Goal: Task Accomplishment & Management: Use online tool/utility

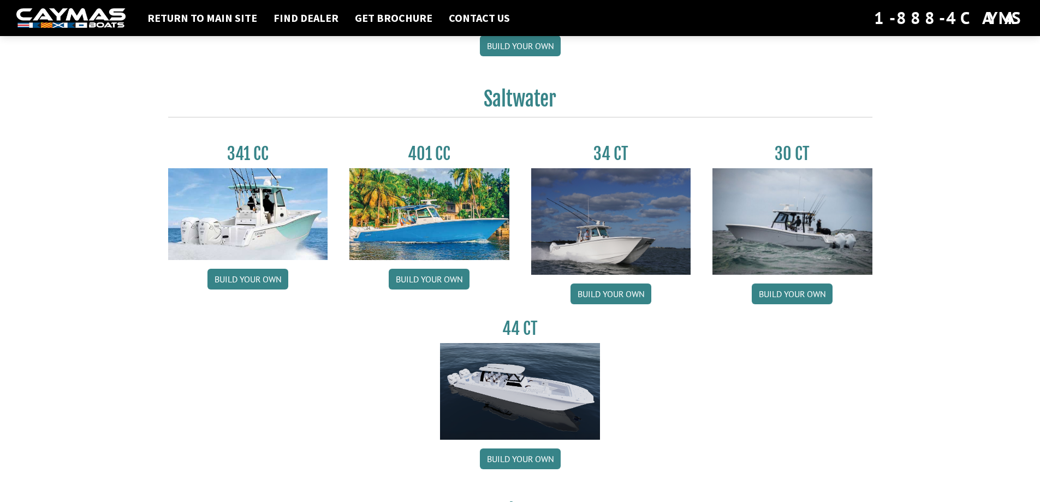
scroll to position [491, 0]
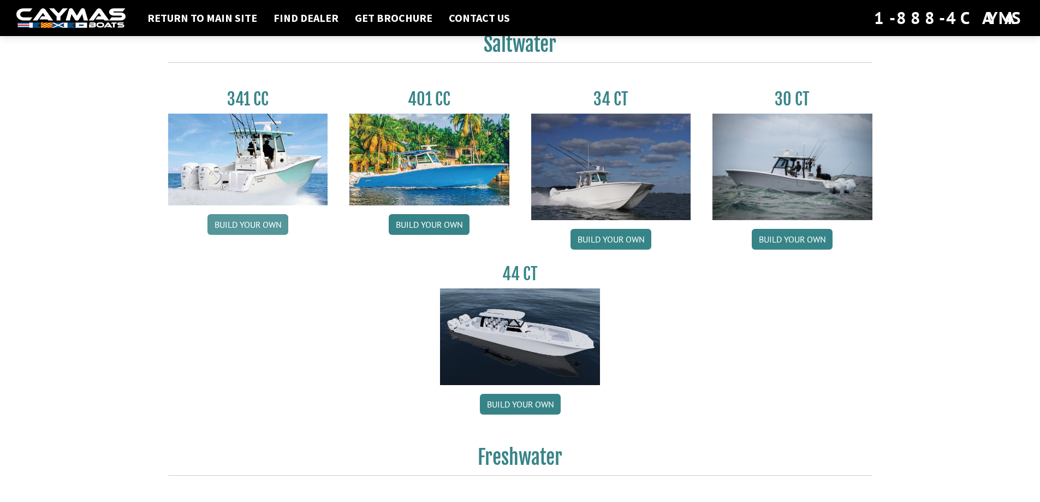
click at [234, 228] on link "Build your own" at bounding box center [247, 224] width 81 height 21
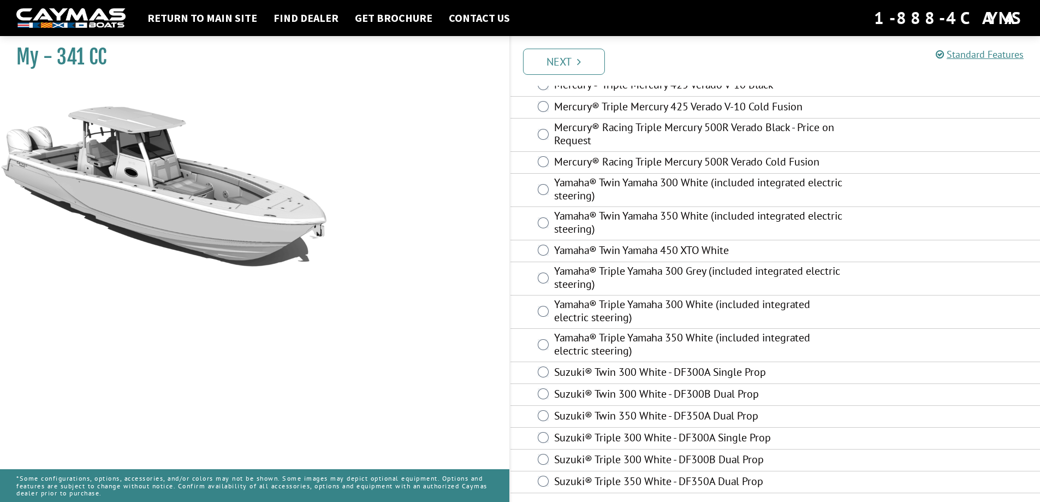
scroll to position [342, 0]
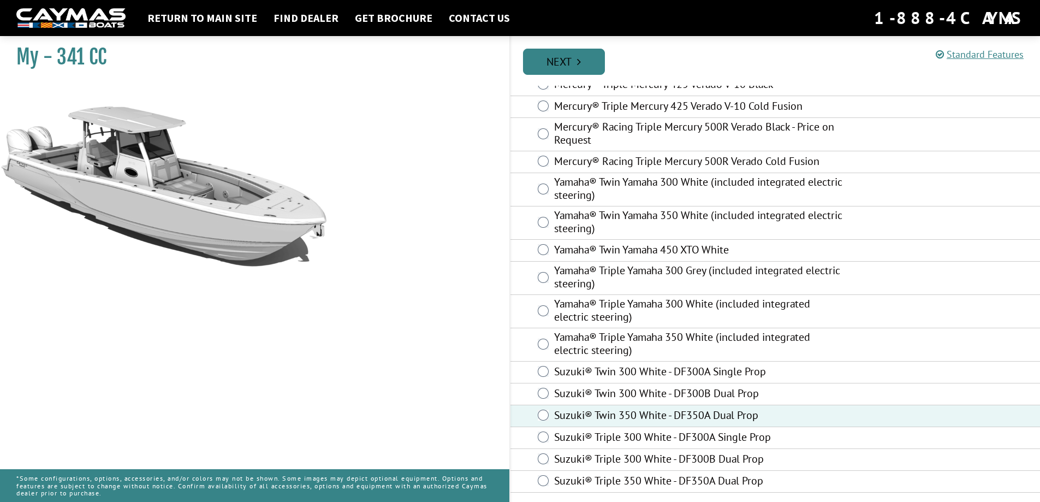
click at [573, 58] on link "Next" at bounding box center [564, 62] width 82 height 26
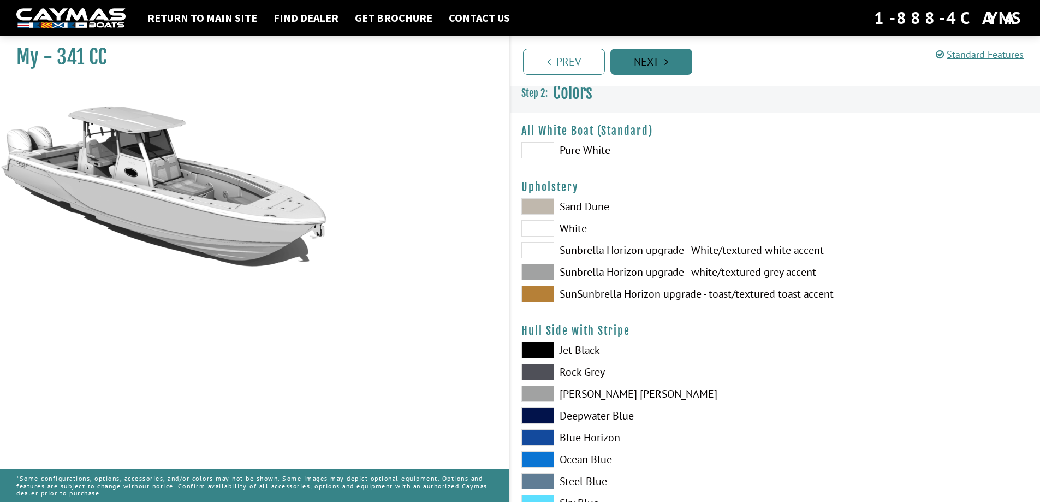
scroll to position [0, 0]
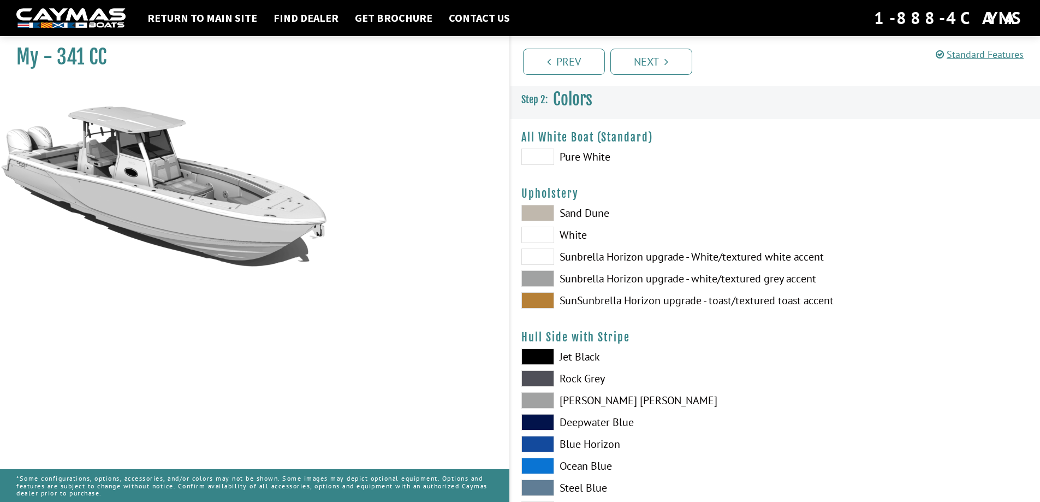
click at [536, 276] on span at bounding box center [537, 278] width 33 height 16
click at [537, 278] on span at bounding box center [537, 278] width 33 height 16
click at [543, 280] on span at bounding box center [537, 278] width 33 height 16
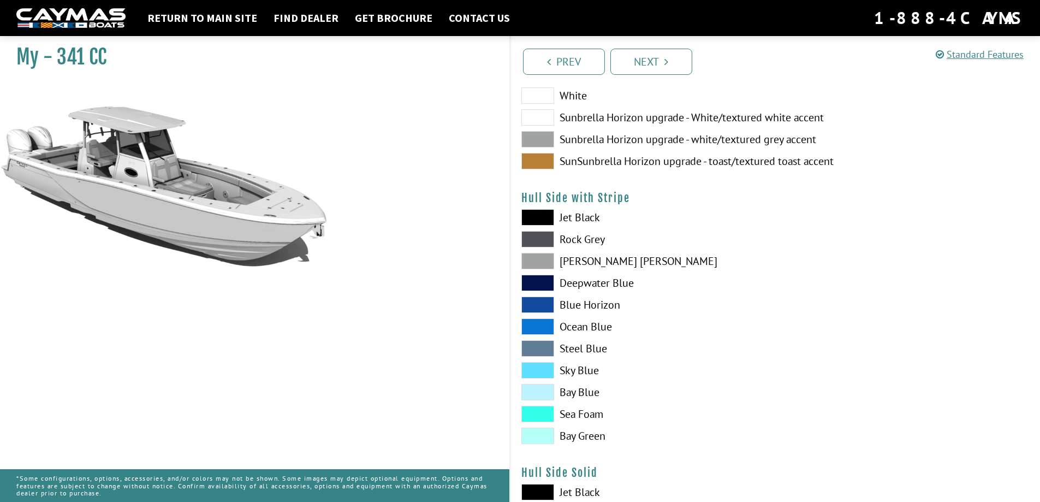
scroll to position [164, 0]
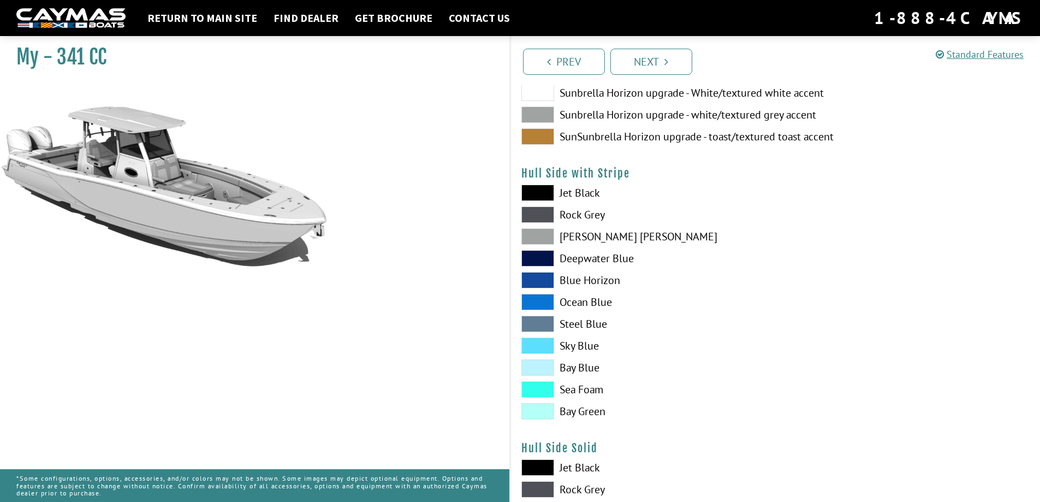
click at [541, 233] on span at bounding box center [537, 236] width 33 height 16
click at [541, 212] on span at bounding box center [537, 214] width 33 height 16
click at [536, 234] on span at bounding box center [537, 236] width 33 height 16
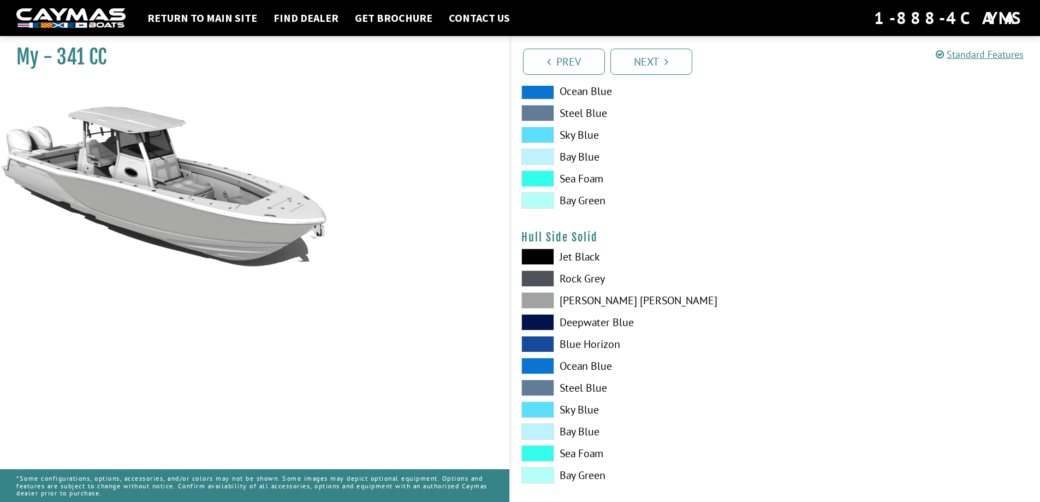
scroll to position [382, 0]
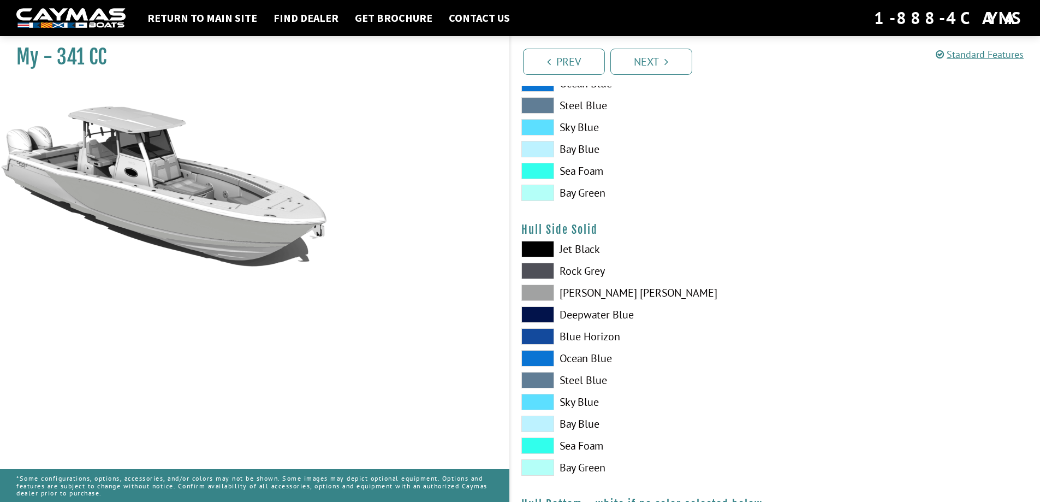
click at [536, 270] on span at bounding box center [537, 271] width 33 height 16
click at [542, 295] on span at bounding box center [537, 292] width 33 height 16
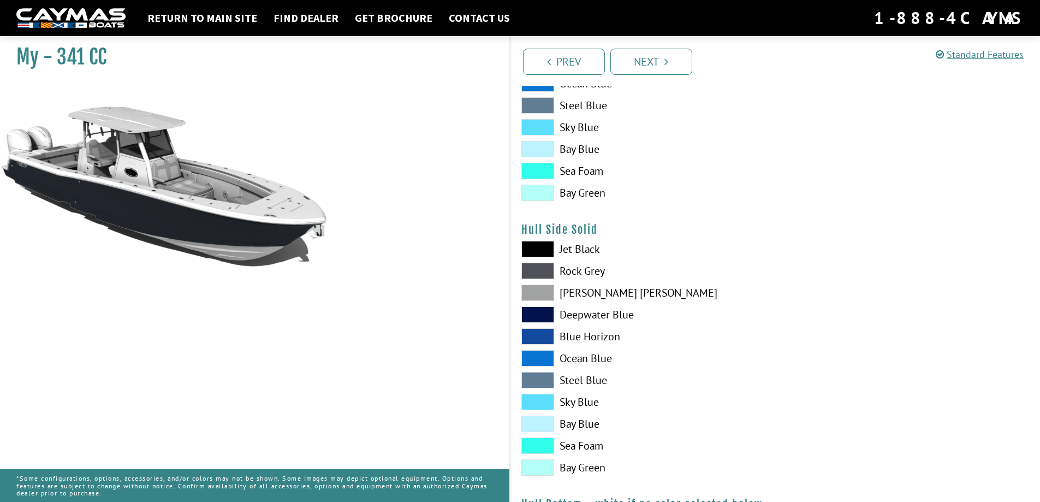
click at [533, 292] on span at bounding box center [537, 292] width 33 height 16
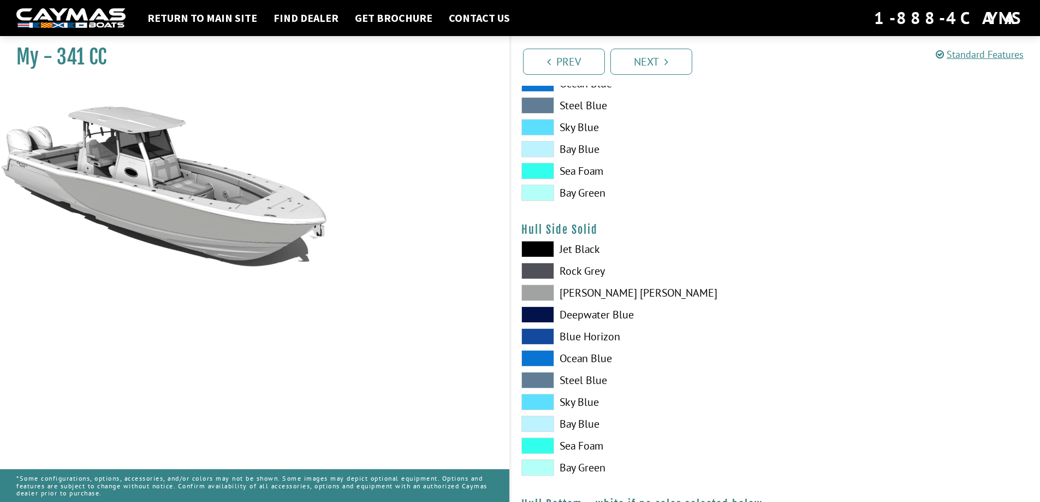
click at [533, 292] on span at bounding box center [537, 292] width 33 height 16
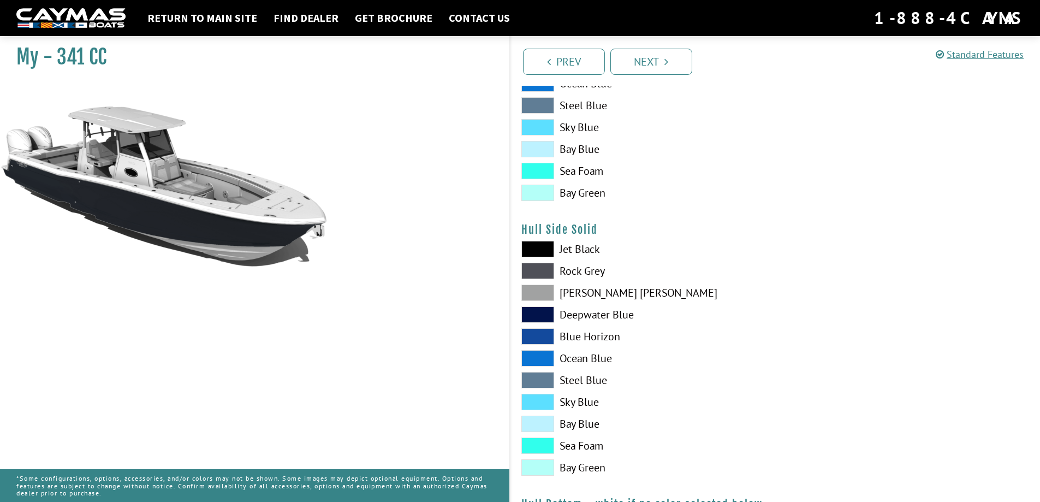
click at [533, 292] on span at bounding box center [537, 292] width 33 height 16
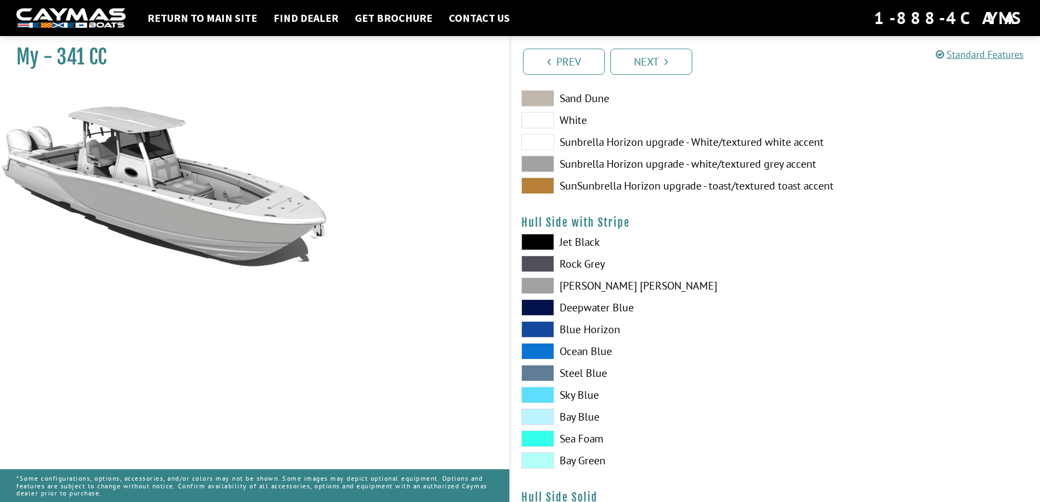
scroll to position [109, 0]
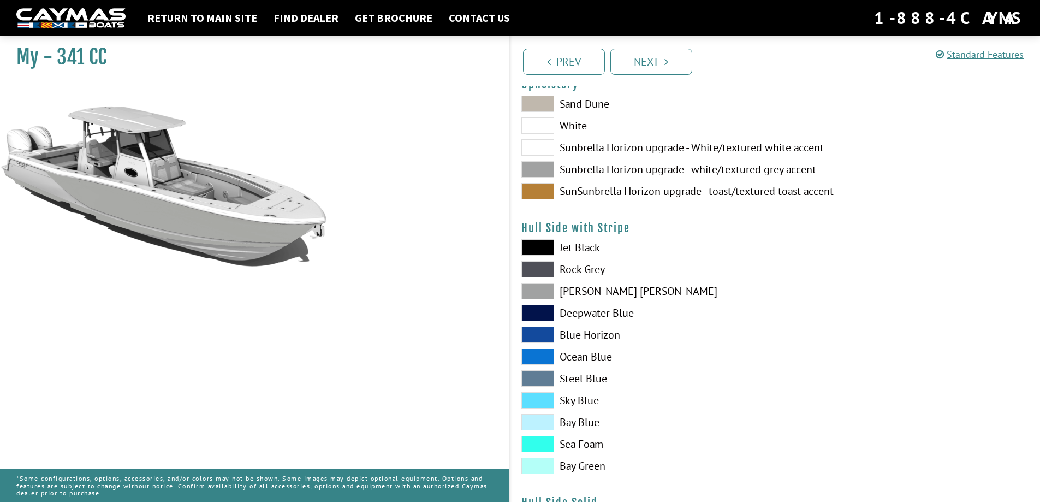
click at [545, 293] on span at bounding box center [537, 291] width 33 height 16
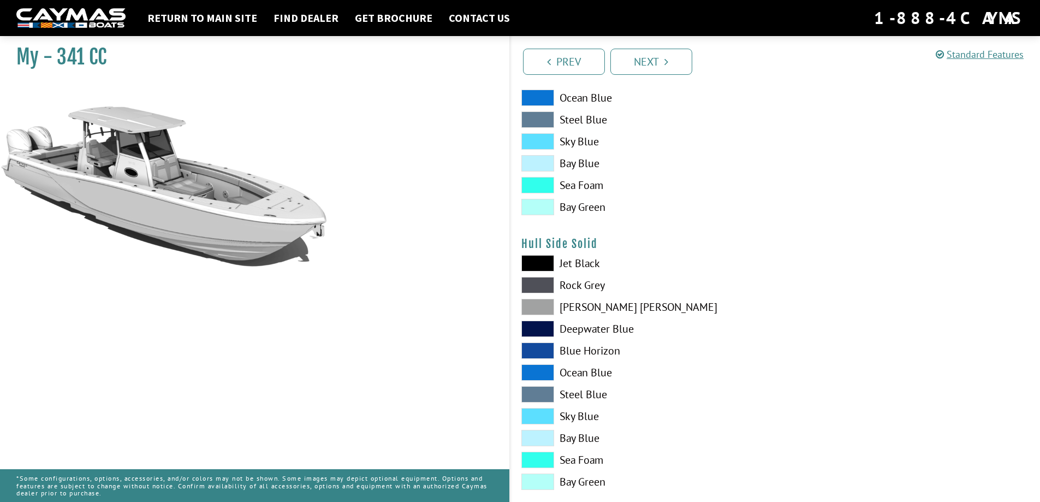
scroll to position [437, 0]
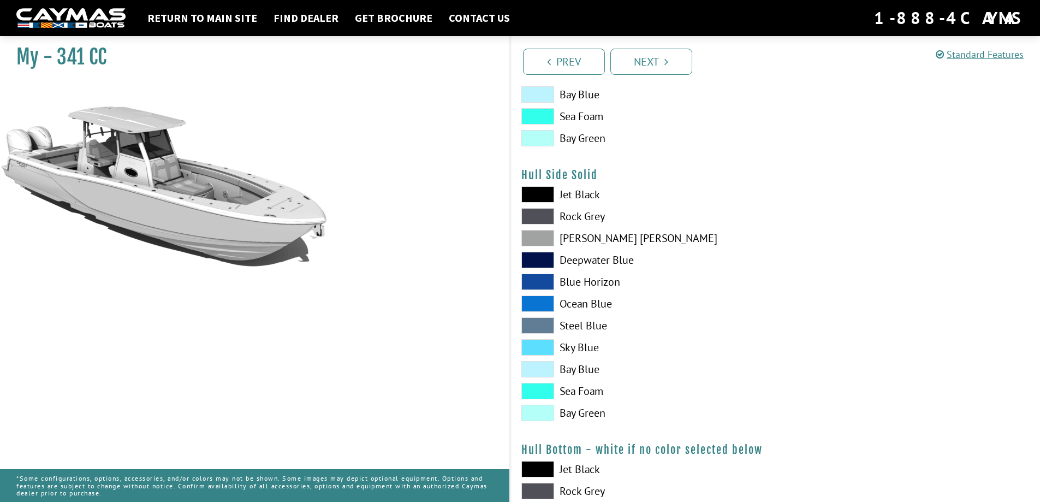
click at [546, 240] on span at bounding box center [537, 238] width 33 height 16
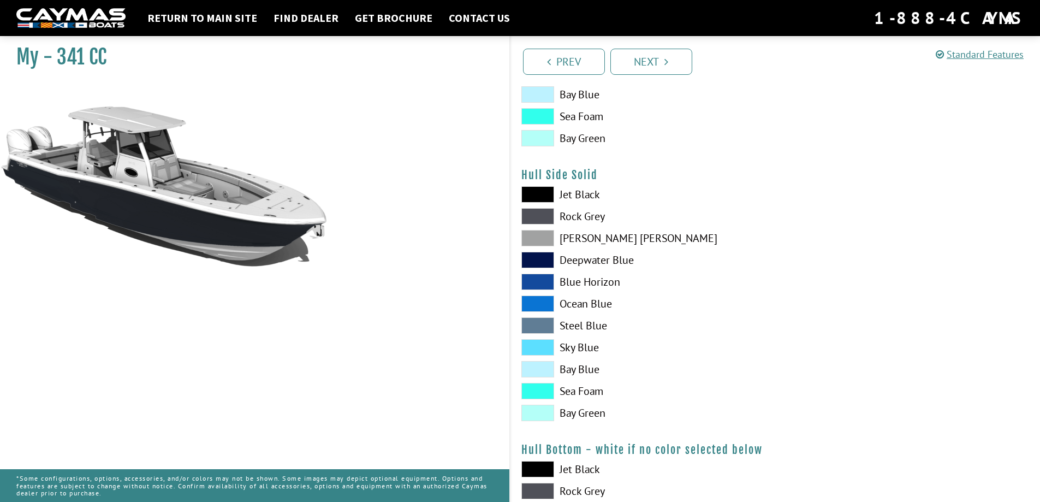
click at [542, 256] on span at bounding box center [537, 260] width 33 height 16
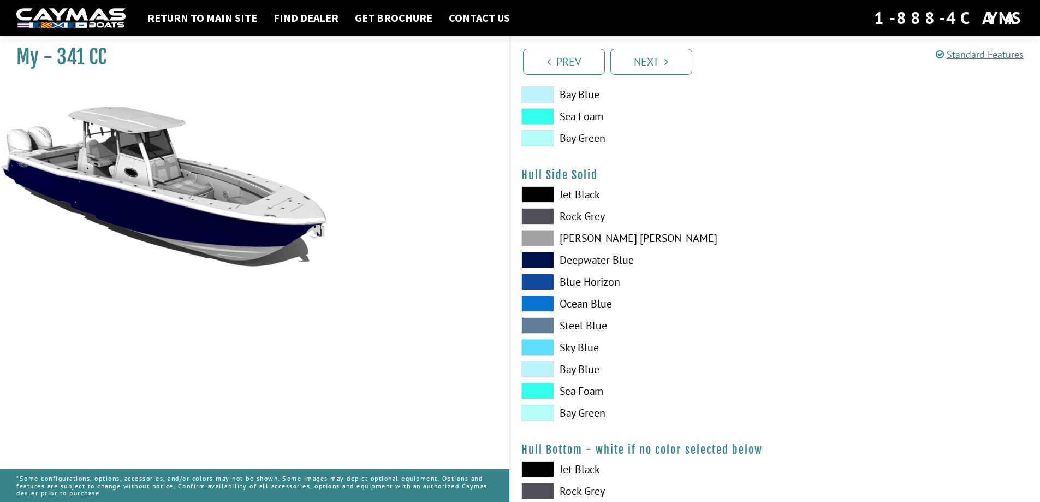
click at [542, 212] on span at bounding box center [537, 216] width 33 height 16
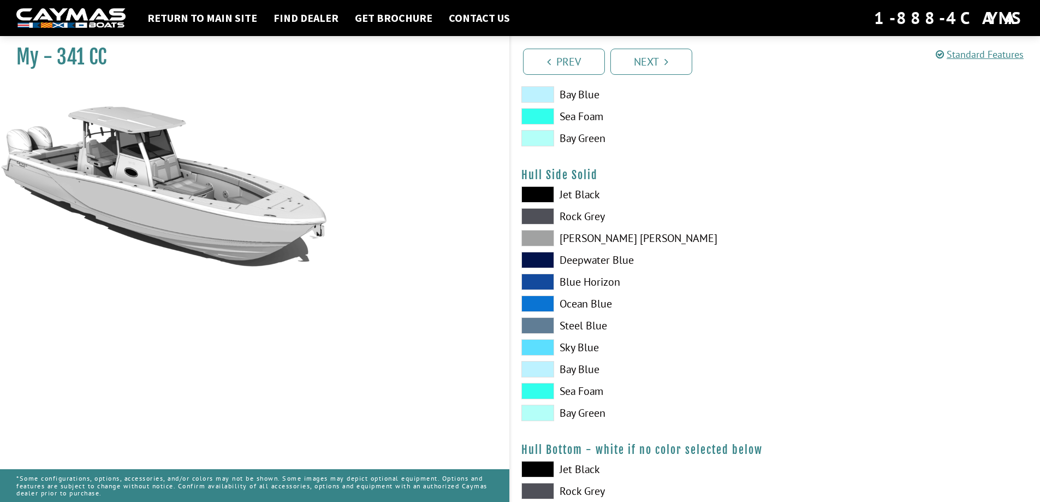
click at [532, 213] on span at bounding box center [537, 216] width 33 height 16
click at [530, 240] on span at bounding box center [537, 238] width 33 height 16
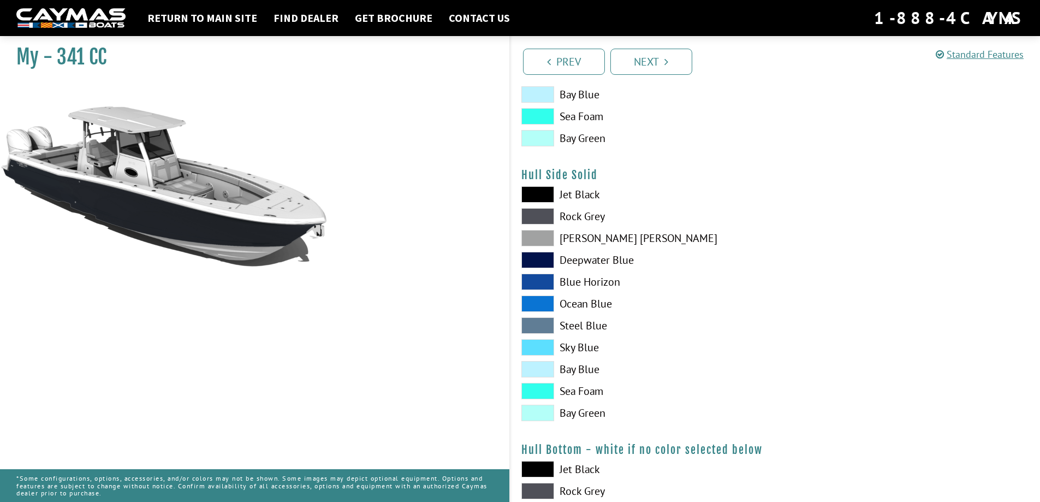
click at [535, 213] on span at bounding box center [537, 216] width 33 height 16
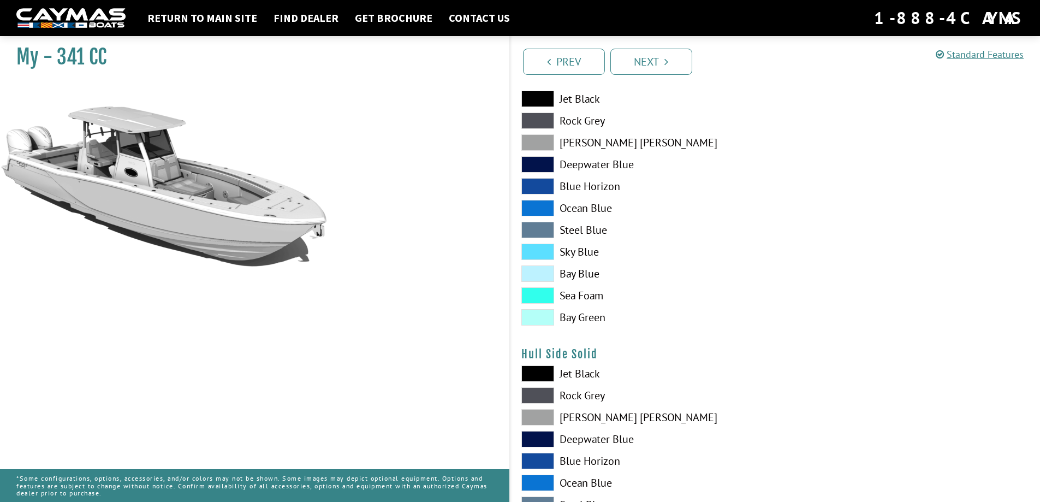
scroll to position [218, 0]
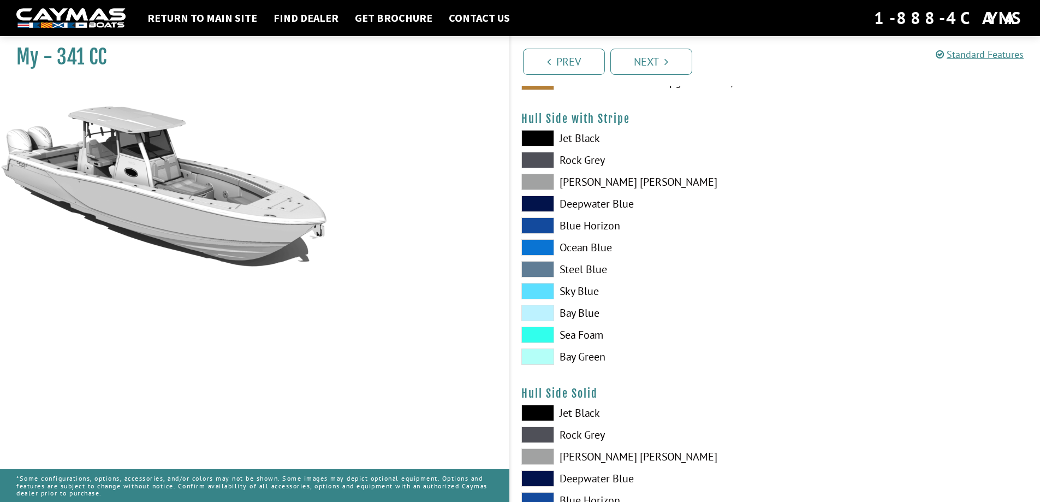
click at [545, 185] on span at bounding box center [537, 182] width 33 height 16
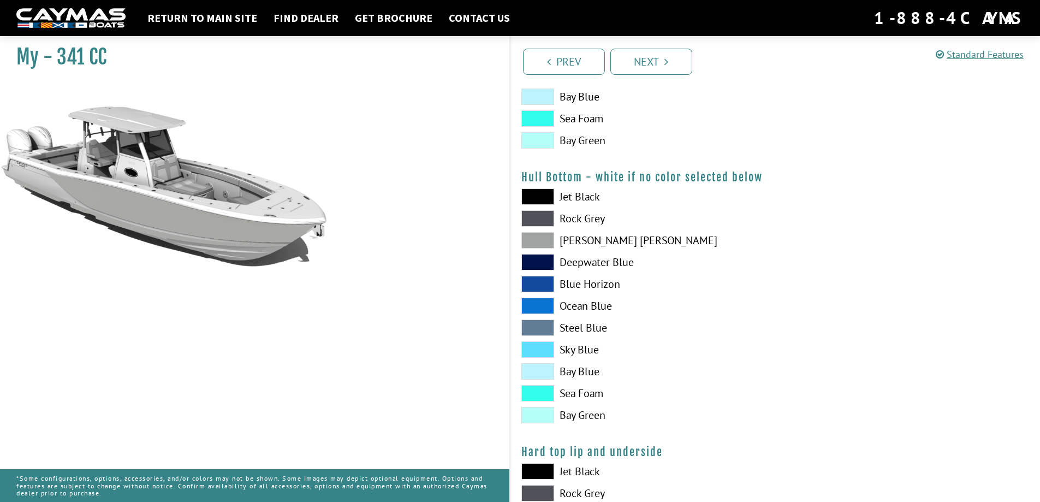
scroll to position [710, 0]
click at [542, 238] on span at bounding box center [537, 239] width 33 height 16
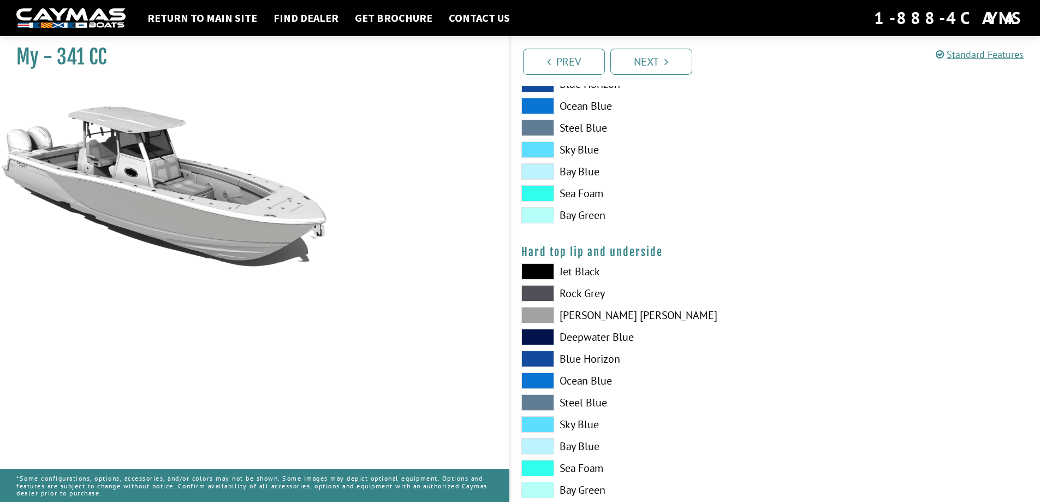
scroll to position [928, 0]
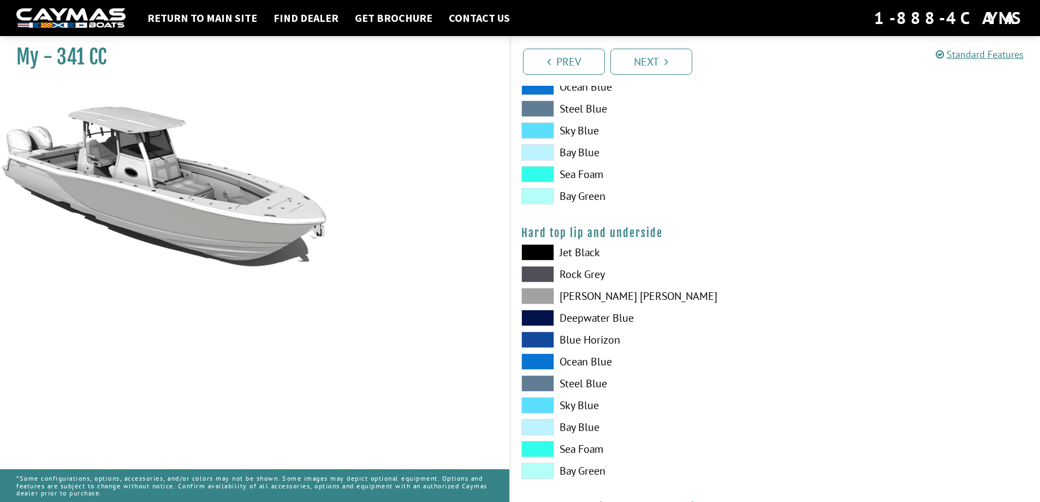
click at [536, 297] on span at bounding box center [537, 296] width 33 height 16
click at [537, 246] on span at bounding box center [537, 252] width 33 height 16
click at [538, 290] on span at bounding box center [537, 296] width 33 height 16
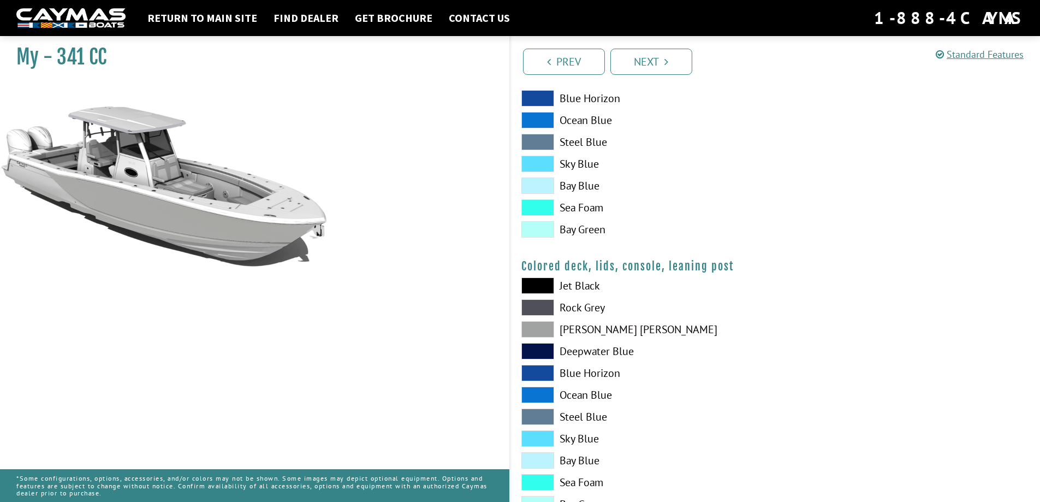
scroll to position [1211, 0]
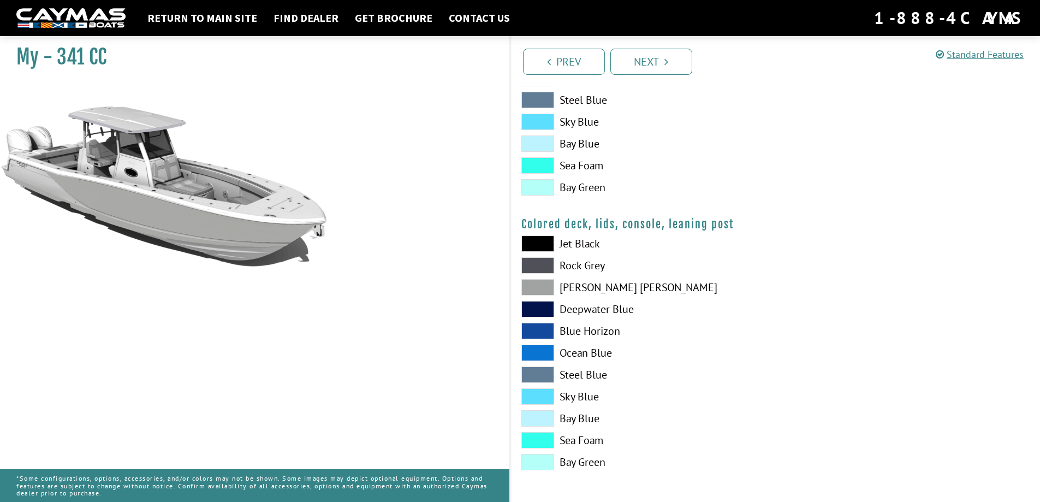
click at [546, 286] on span at bounding box center [537, 287] width 33 height 16
click at [528, 286] on span at bounding box center [537, 287] width 33 height 16
click at [528, 263] on span at bounding box center [537, 265] width 33 height 16
click at [537, 287] on span at bounding box center [537, 287] width 33 height 16
click at [642, 62] on link "Next" at bounding box center [651, 62] width 82 height 26
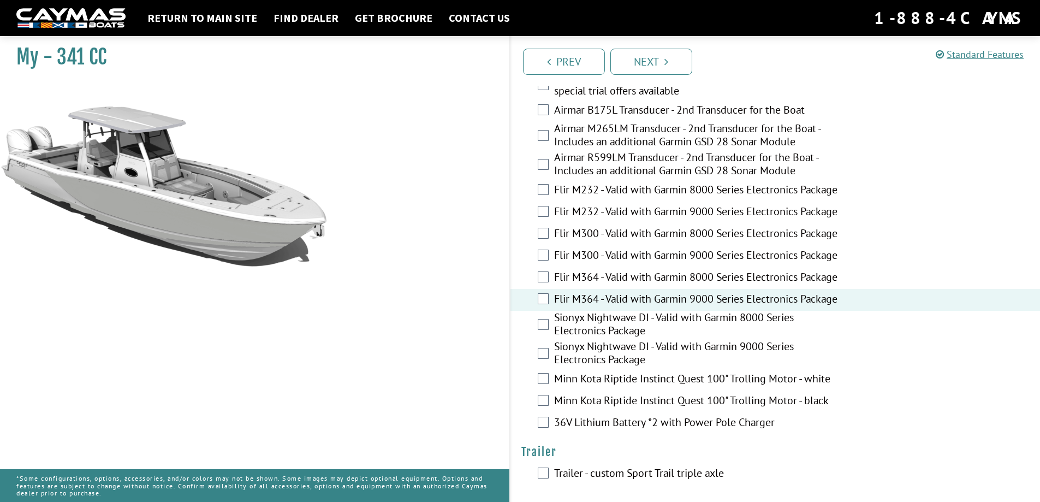
scroll to position [1984, 0]
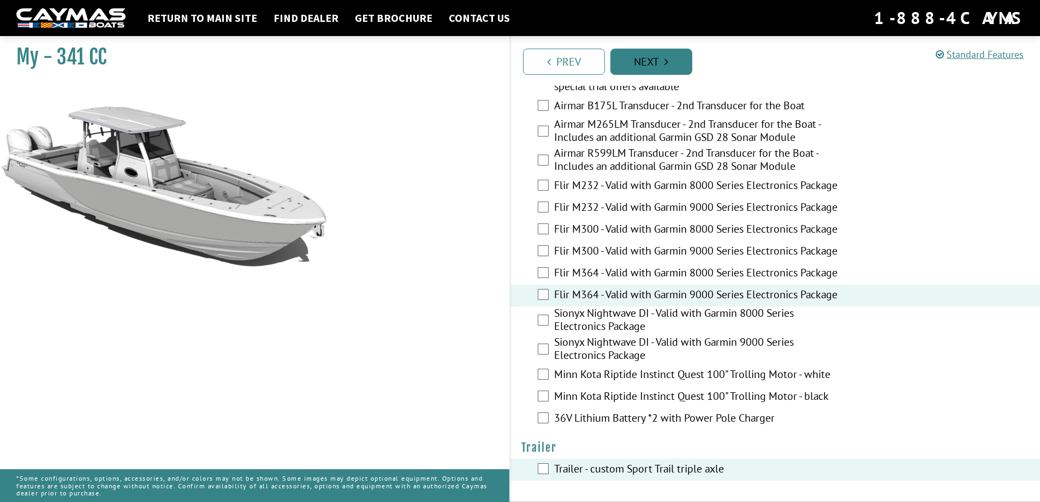
click at [653, 65] on link "Next" at bounding box center [651, 62] width 82 height 26
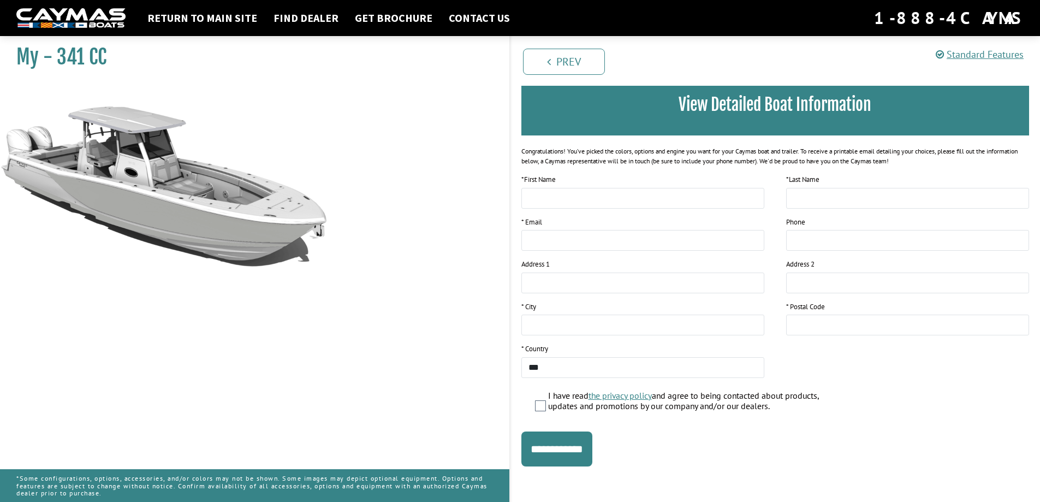
scroll to position [85, 0]
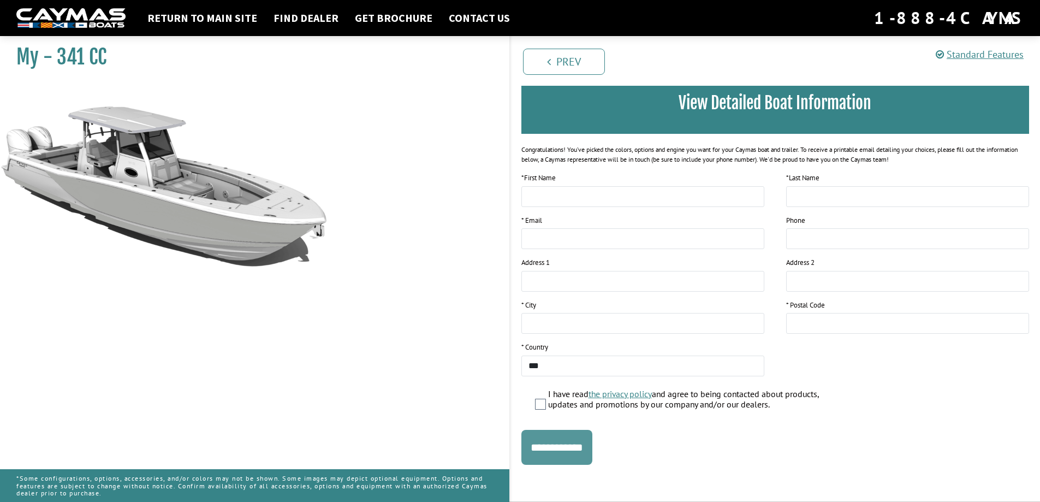
click at [557, 440] on input "**********" at bounding box center [556, 447] width 71 height 35
